Goal: Task Accomplishment & Management: Use online tool/utility

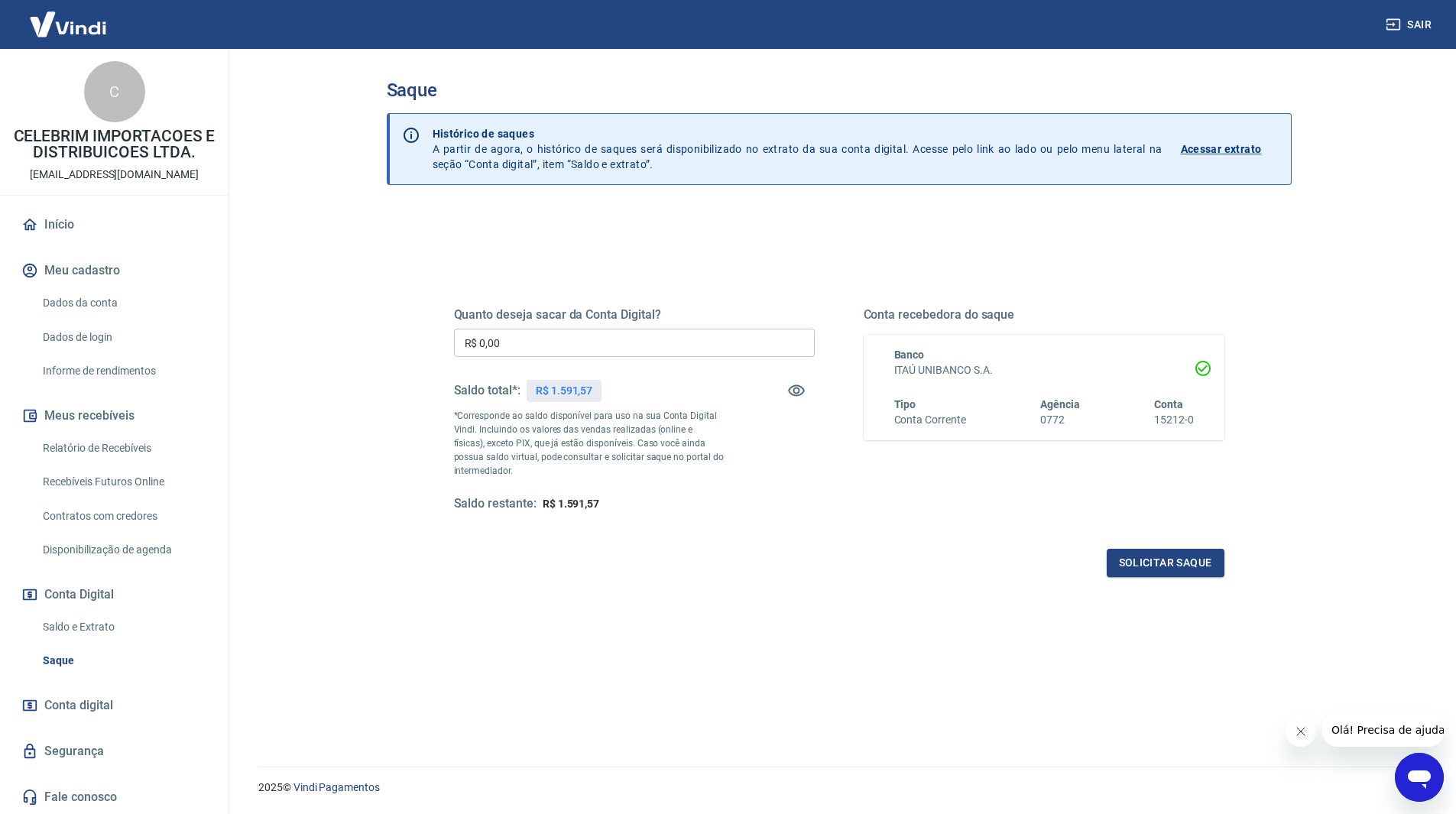
click at [582, 346] on input "R$ 0,00" at bounding box center [634, 343] width 360 height 28
type input "R$ 1.591,57"
click at [1156, 560] on button "Solicitar saque" at bounding box center [1166, 563] width 118 height 28
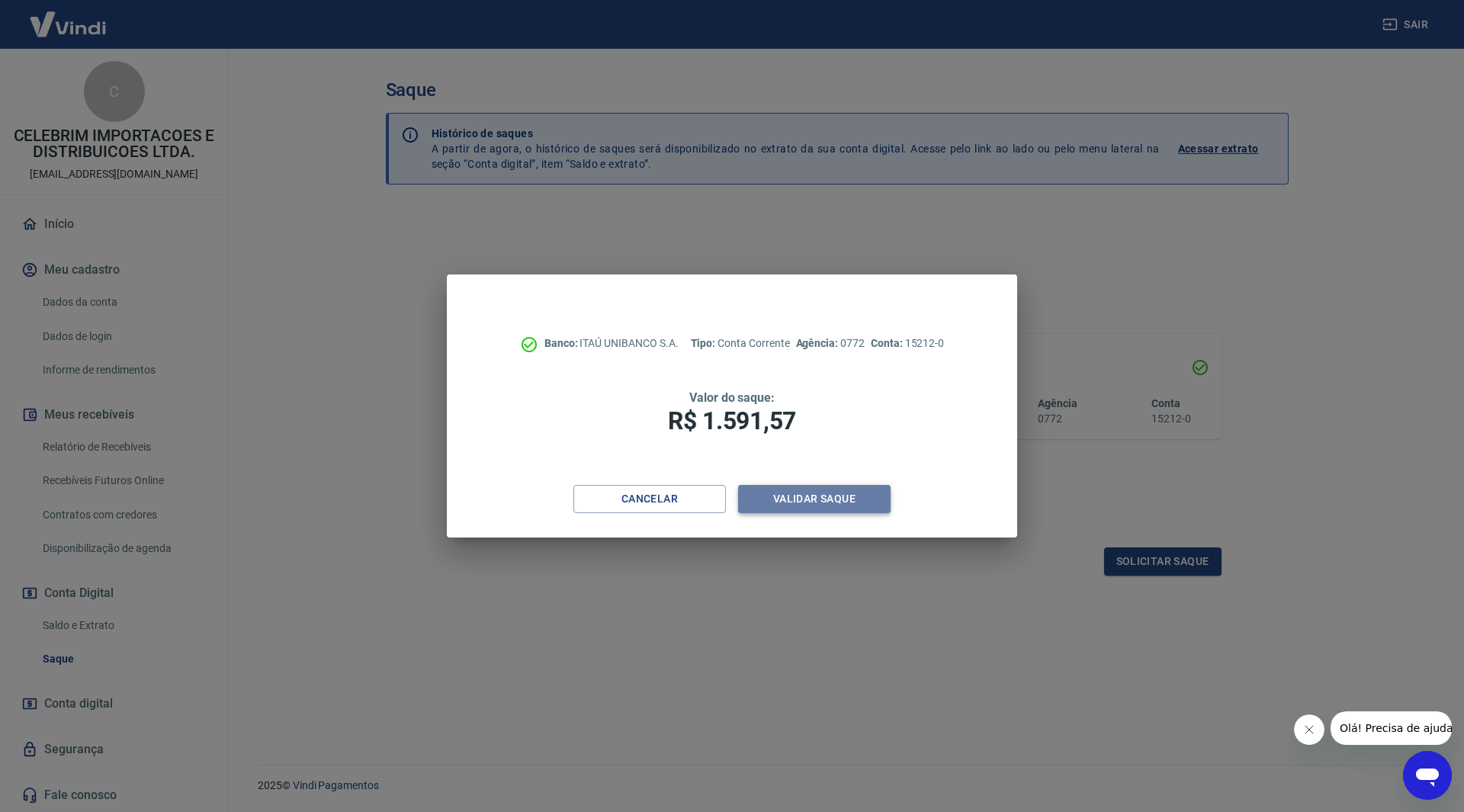
click at [773, 498] on button "Validar saque" at bounding box center [814, 498] width 153 height 28
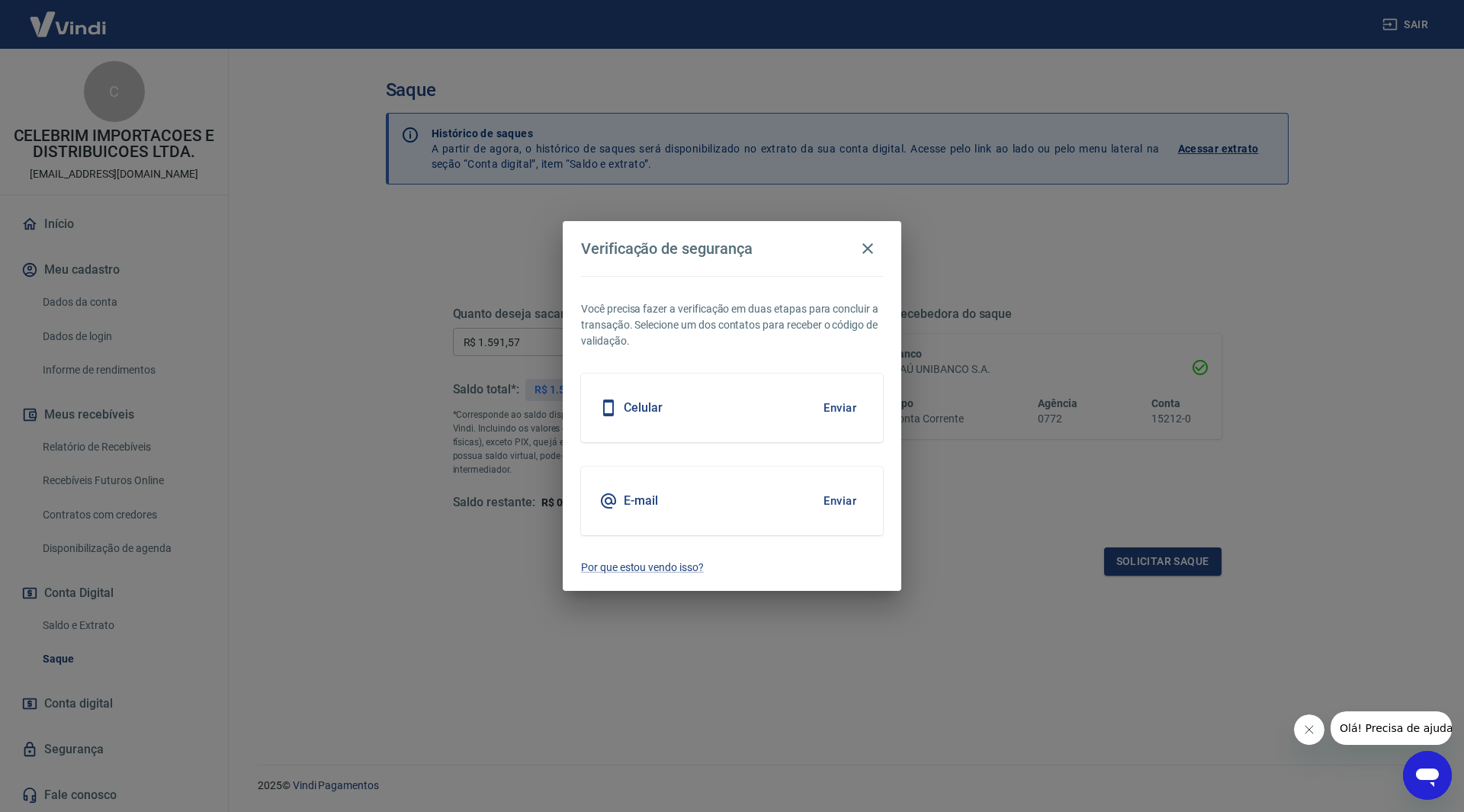
click at [844, 505] on button "Enviar" at bounding box center [840, 501] width 49 height 32
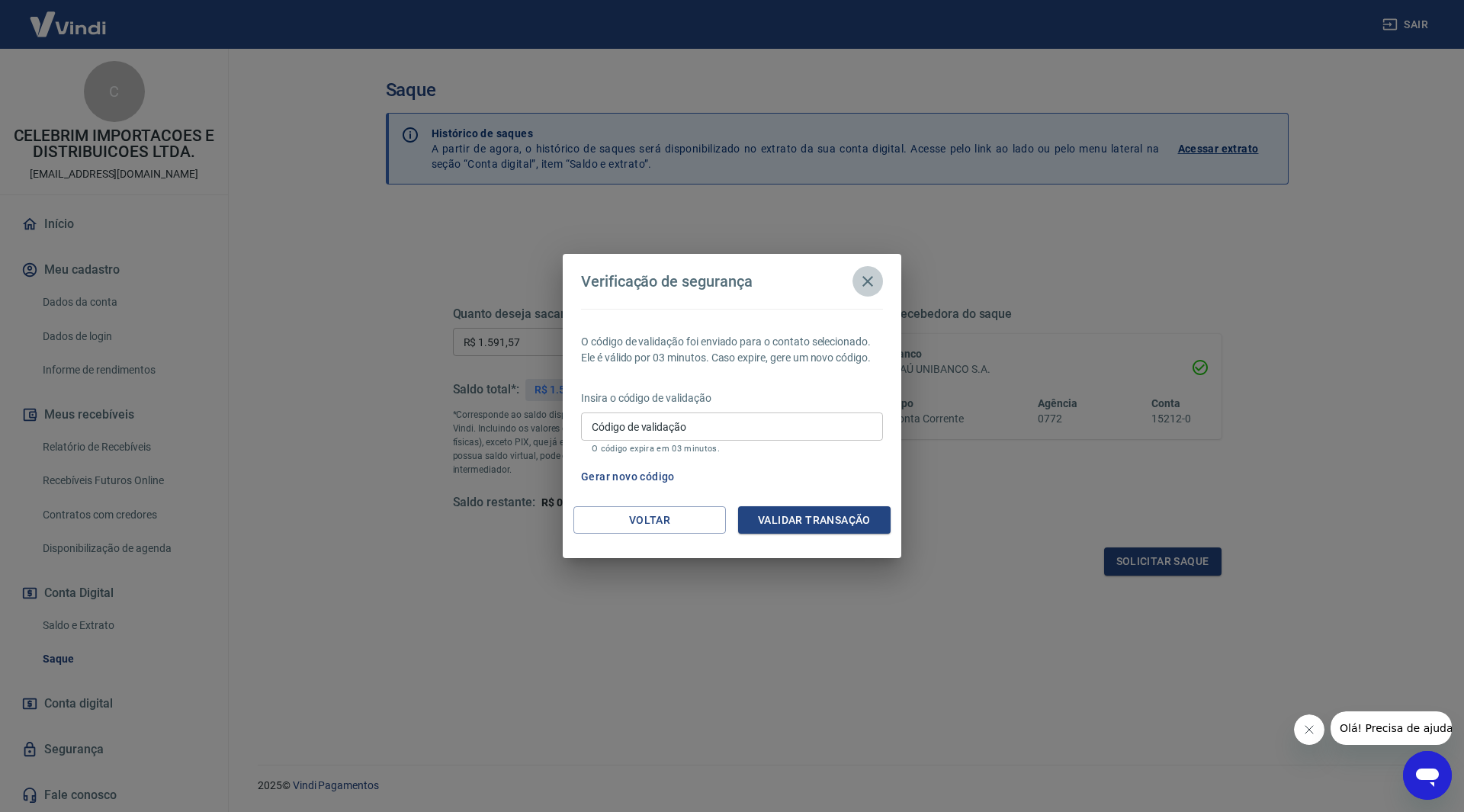
click at [865, 273] on icon "button" at bounding box center [867, 281] width 18 height 18
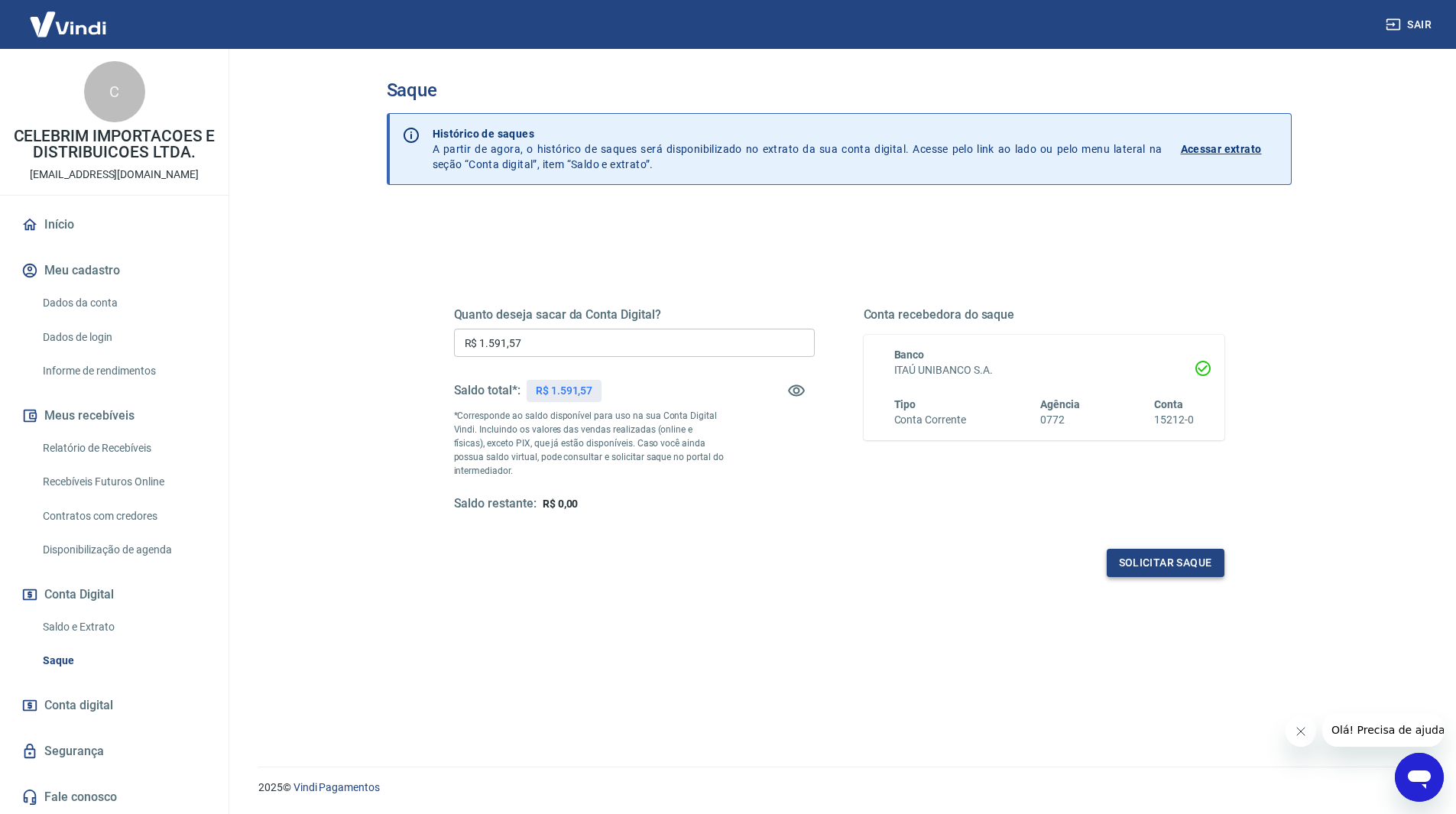
click at [1188, 566] on button "Solicitar saque" at bounding box center [1166, 563] width 118 height 28
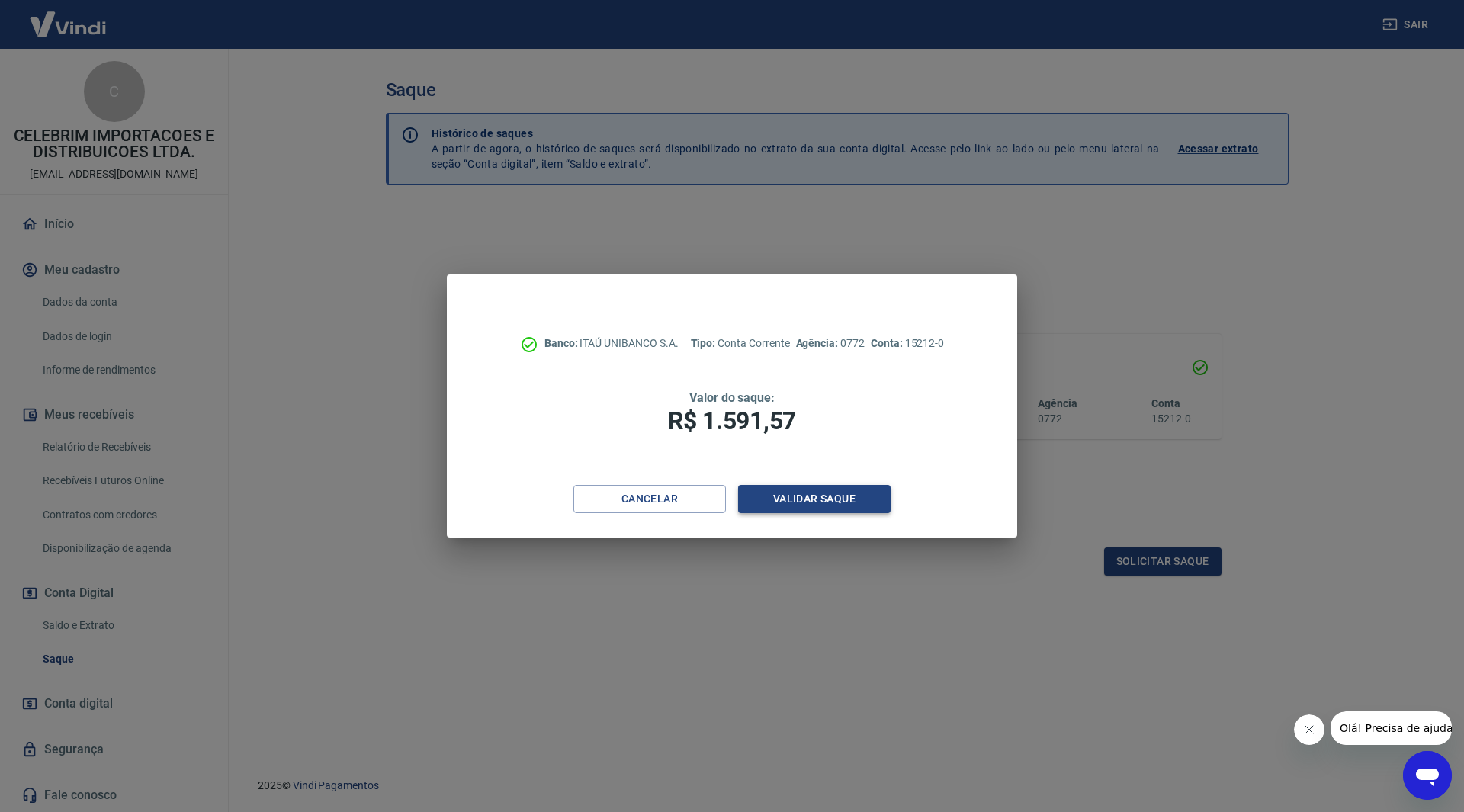
click at [807, 486] on button "Validar saque" at bounding box center [814, 498] width 153 height 28
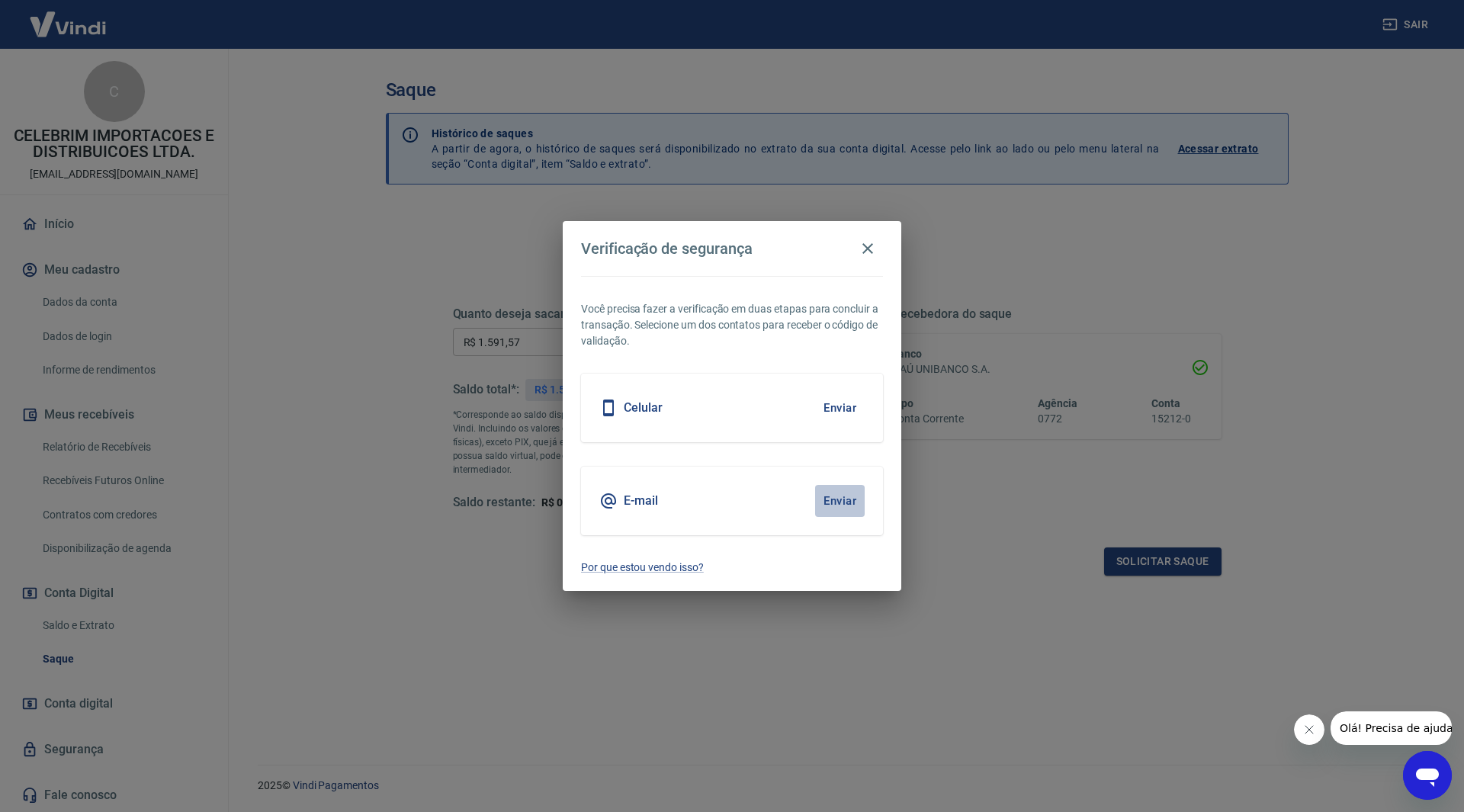
click at [839, 502] on button "Enviar" at bounding box center [840, 501] width 49 height 32
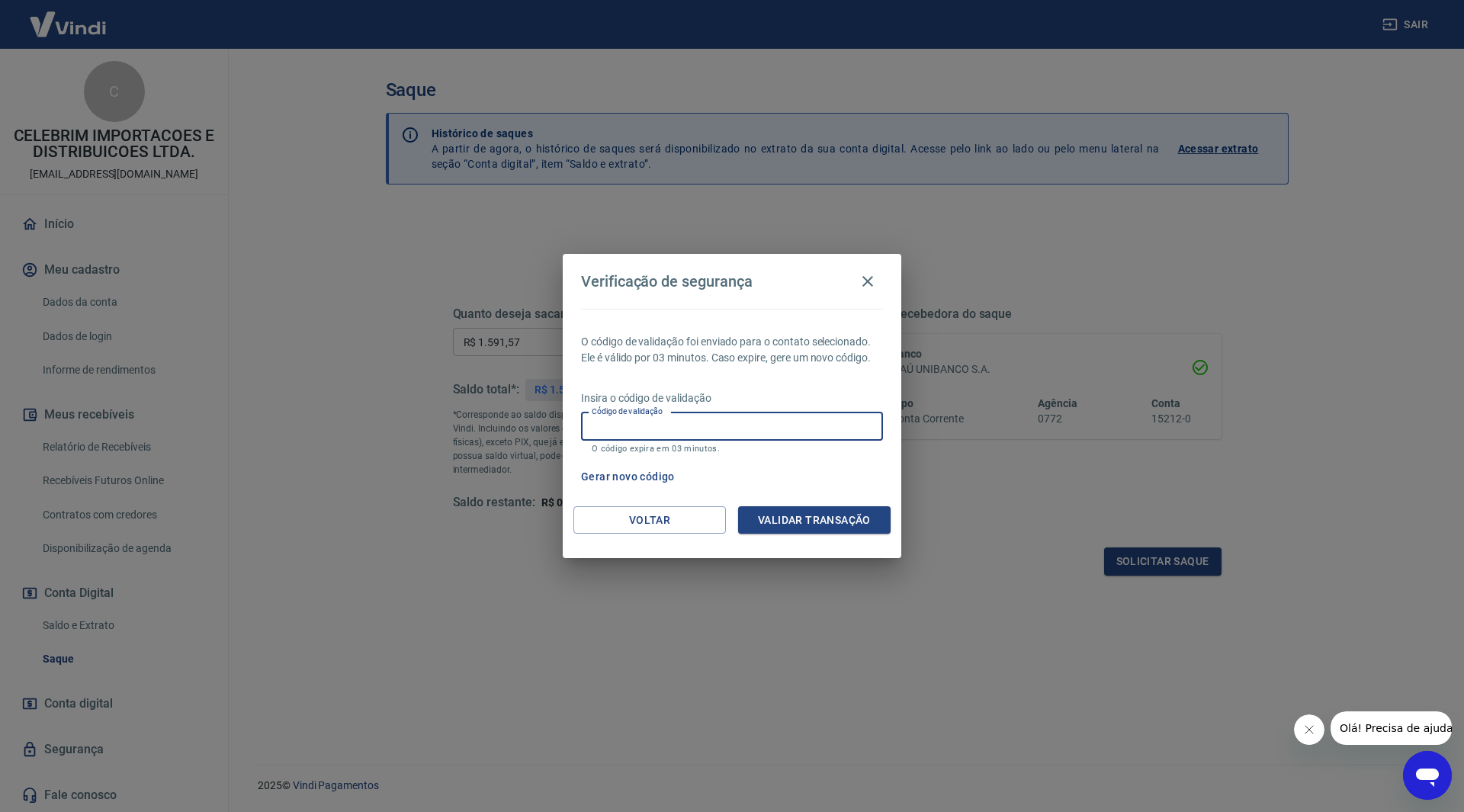
click at [656, 439] on input "Código de validação" at bounding box center [732, 426] width 302 height 28
type input "775448"
click at [793, 521] on button "Validar transação" at bounding box center [814, 520] width 153 height 28
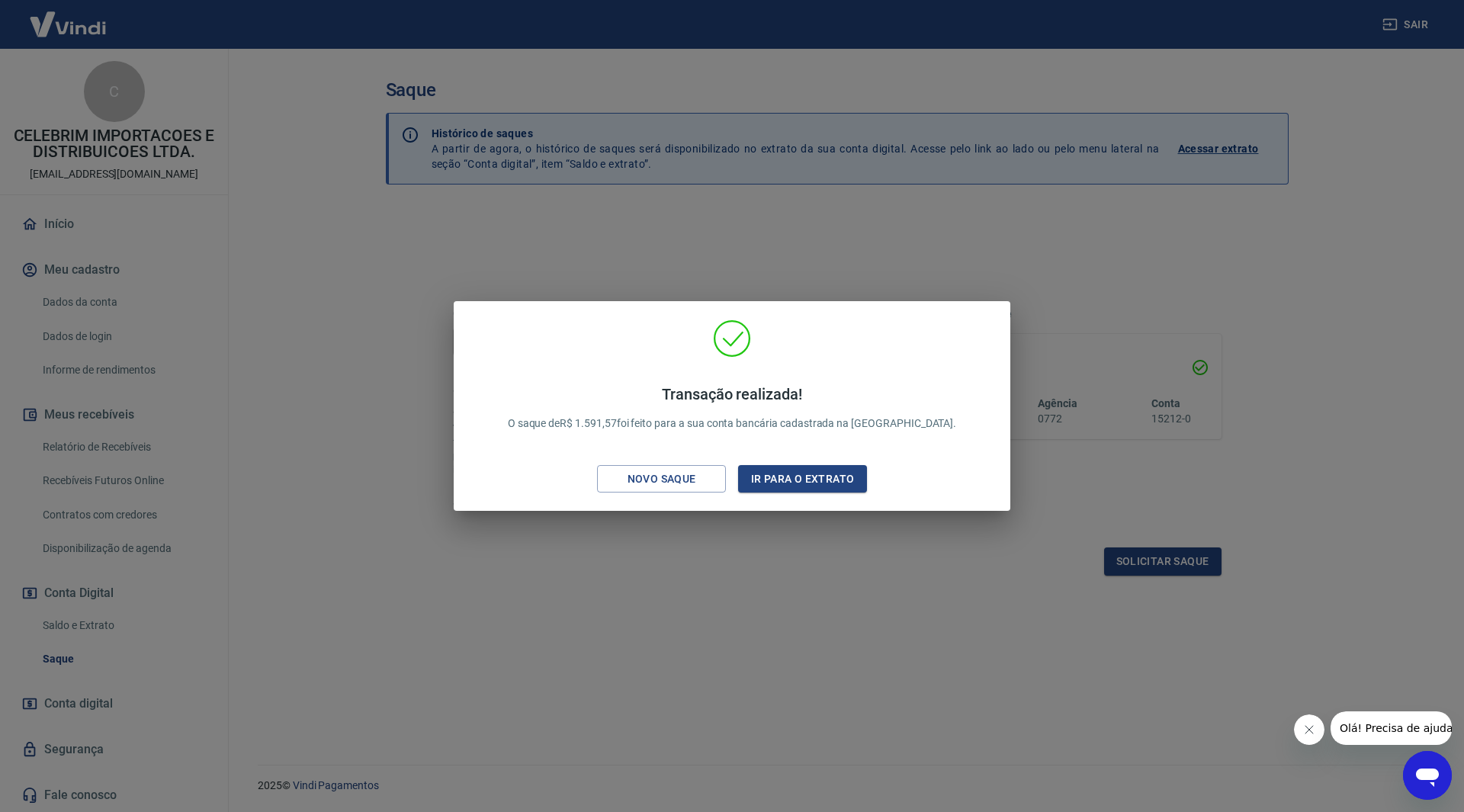
click at [753, 639] on div "Transação realizada! O saque de R$ 1.591,57 foi feito para a sua conta bancária…" at bounding box center [732, 406] width 1464 height 812
